Goal: Task Accomplishment & Management: Manage account settings

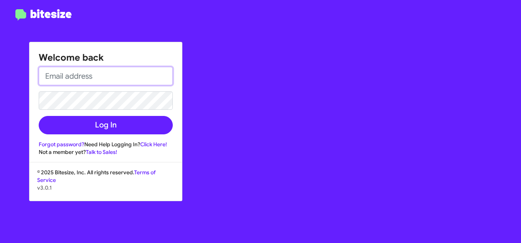
click at [101, 76] on input "email" at bounding box center [106, 76] width 134 height 18
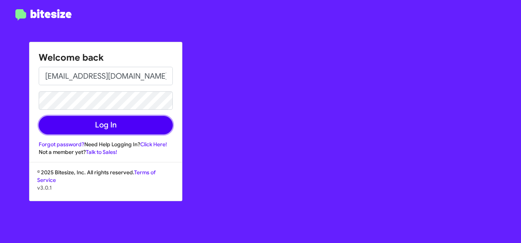
click at [82, 121] on button "Log In" at bounding box center [106, 125] width 134 height 18
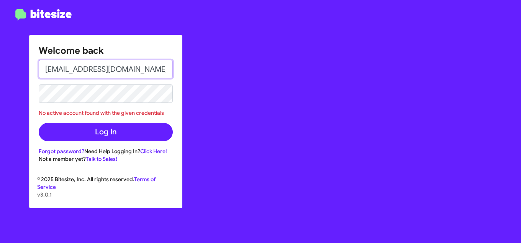
click at [99, 72] on input "[EMAIL_ADDRESS][DOMAIN_NAME]" at bounding box center [106, 69] width 134 height 18
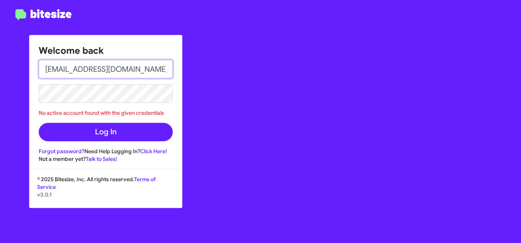
click at [99, 72] on input "[EMAIL_ADDRESS][DOMAIN_NAME]" at bounding box center [106, 69] width 134 height 18
click at [99, 72] on input ".COM" at bounding box center [106, 69] width 134 height 18
type input "."
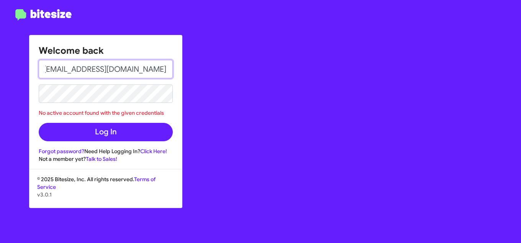
type input "[EMAIL_ADDRESS][DOMAIN_NAME]"
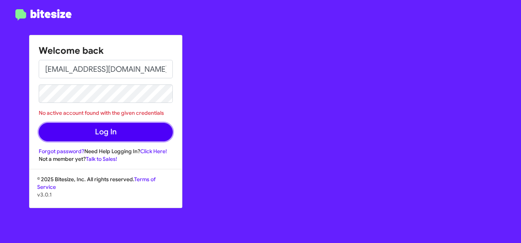
click at [96, 140] on button "Log In" at bounding box center [106, 132] width 134 height 18
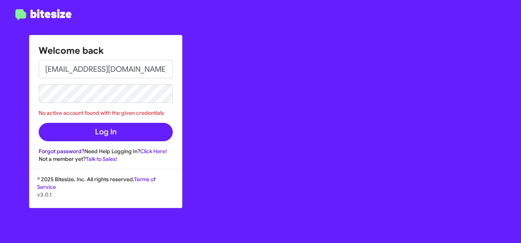
click at [66, 150] on link "Forgot password?" at bounding box center [62, 151] width 46 height 7
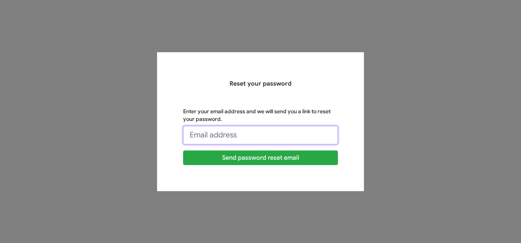
click at [229, 135] on input "Enter your email address and we will send you a link to reset your password." at bounding box center [260, 135] width 155 height 18
type input "[EMAIL_ADDRESS][DOMAIN_NAME]"
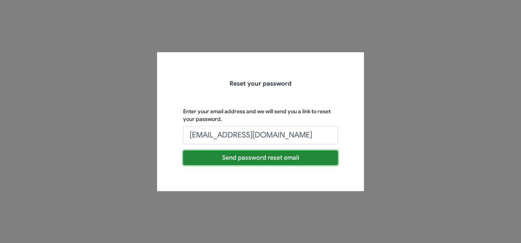
click at [252, 157] on button "Send password reset email" at bounding box center [260, 157] width 155 height 15
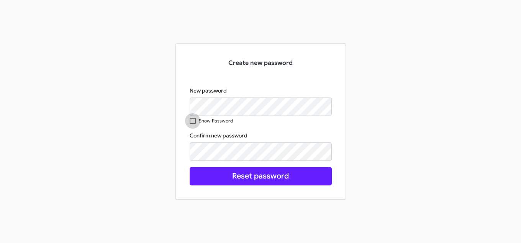
click at [194, 122] on span at bounding box center [193, 121] width 6 height 6
click at [193, 124] on input "Show Password" at bounding box center [192, 124] width 0 height 0
checkbox input "true"
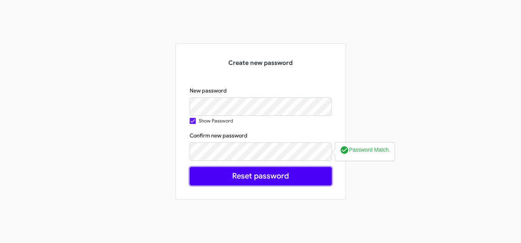
click at [268, 178] on button "Reset password" at bounding box center [261, 176] width 142 height 18
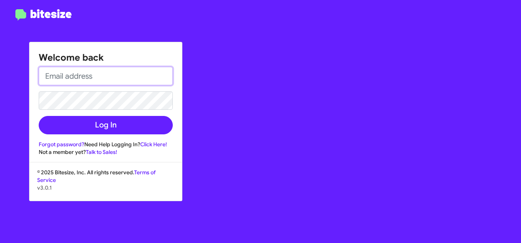
click at [79, 72] on input "email" at bounding box center [106, 76] width 134 height 18
type input "[EMAIL_ADDRESS][DOMAIN_NAME]"
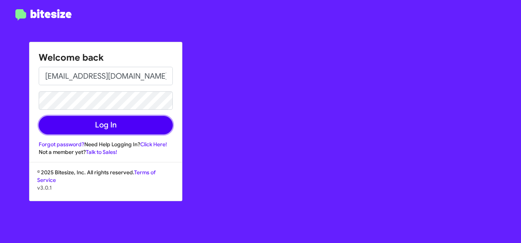
click at [89, 127] on button "Log In" at bounding box center [106, 125] width 134 height 18
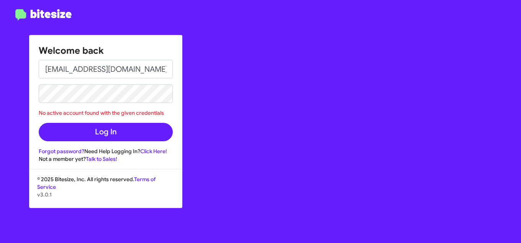
click at [51, 11] on img at bounding box center [43, 15] width 57 height 12
click at [35, 17] on img at bounding box center [43, 15] width 57 height 12
click at [148, 151] on link "Click Here!" at bounding box center [153, 151] width 27 height 7
drag, startPoint x: 228, startPoint y: 49, endPoint x: 171, endPoint y: 25, distance: 62.0
click at [229, 49] on div "Welcome back [EMAIL_ADDRESS][DOMAIN_NAME] No active account found with the give…" at bounding box center [304, 121] width 434 height 243
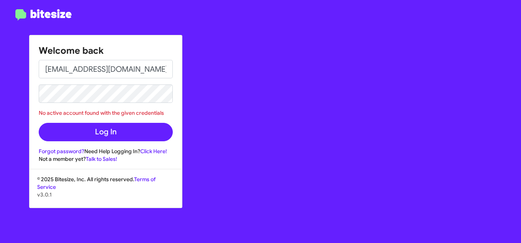
click at [173, 5] on div "Welcome back [EMAIL_ADDRESS][DOMAIN_NAME] No active account found with the give…" at bounding box center [304, 121] width 434 height 243
click at [118, 68] on input "[EMAIL_ADDRESS][DOMAIN_NAME]" at bounding box center [106, 69] width 134 height 18
click at [129, 69] on input "[EMAIL_ADDRESS][DOMAIN_NAME]" at bounding box center [106, 69] width 134 height 18
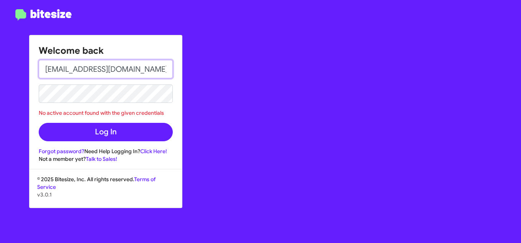
type input "[EMAIL_ADDRESS][DOMAIN_NAME]"
click at [322, 69] on div "Welcome back [EMAIL_ADDRESS][DOMAIN_NAME] No active account found with the give…" at bounding box center [304, 121] width 434 height 243
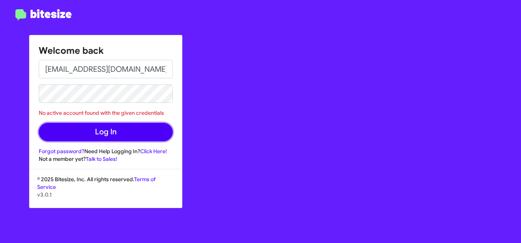
click at [83, 132] on button "Log In" at bounding box center [106, 132] width 134 height 18
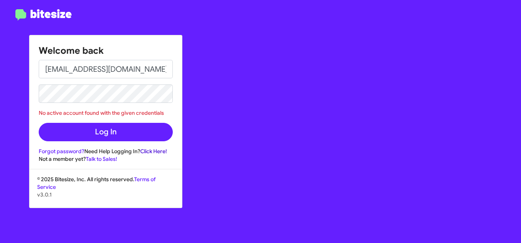
click at [161, 151] on link "Click Here!" at bounding box center [153, 151] width 27 height 7
click at [261, 107] on div "Welcome back [EMAIL_ADDRESS][DOMAIN_NAME] No active account found with the give…" at bounding box center [304, 121] width 434 height 243
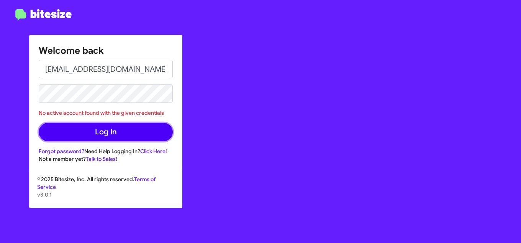
click at [86, 132] on button "Log In" at bounding box center [106, 132] width 134 height 18
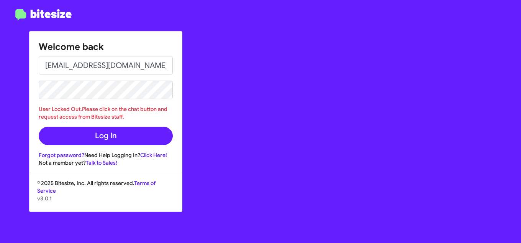
click at [244, 81] on div "Welcome back [EMAIL_ADDRESS][DOMAIN_NAME] User Locked Out.Please click on the c…" at bounding box center [304, 121] width 434 height 243
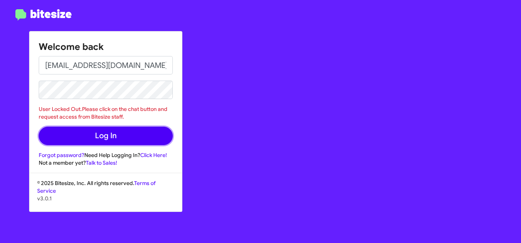
click at [94, 138] on button "Log In" at bounding box center [106, 136] width 134 height 18
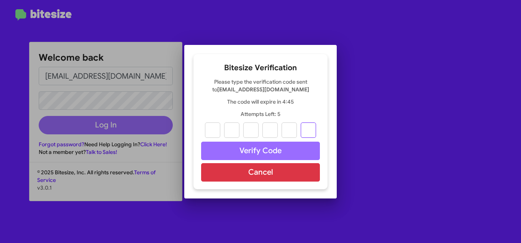
paste input "1"
type input "6"
type input "2"
type input "5"
type input "0"
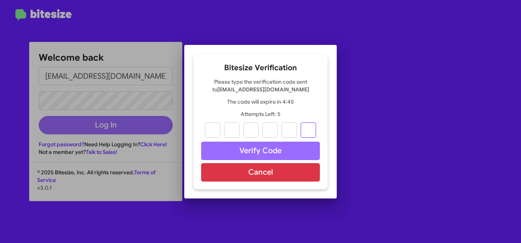
type input "9"
type input "1"
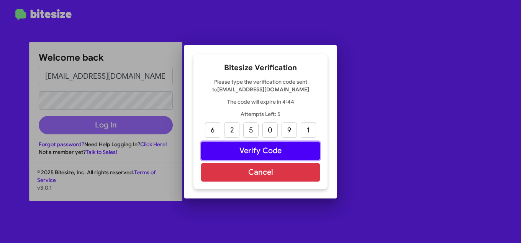
click at [225, 153] on button "Verify Code" at bounding box center [260, 150] width 119 height 18
